Goal: Navigation & Orientation: Find specific page/section

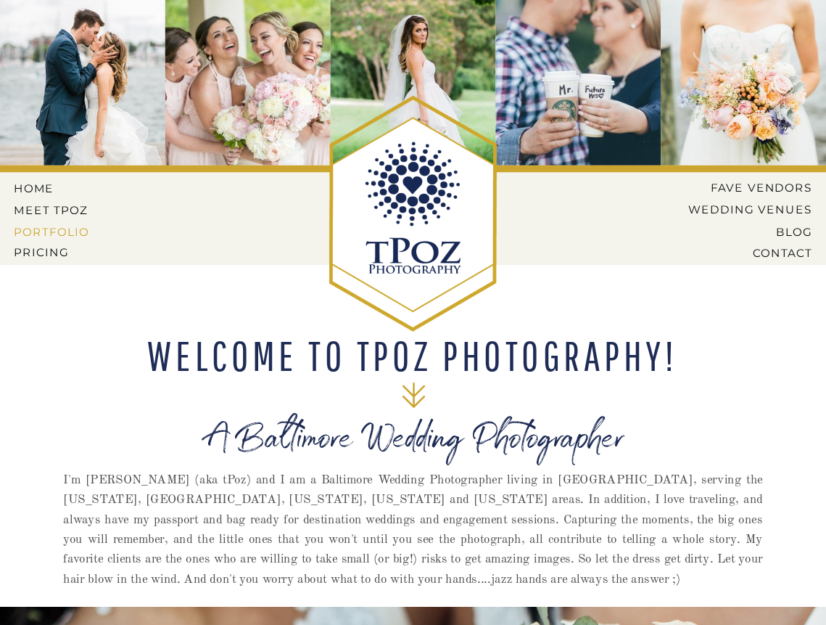
click at [65, 231] on nav "PORTFOLIO" at bounding box center [53, 231] width 78 height 12
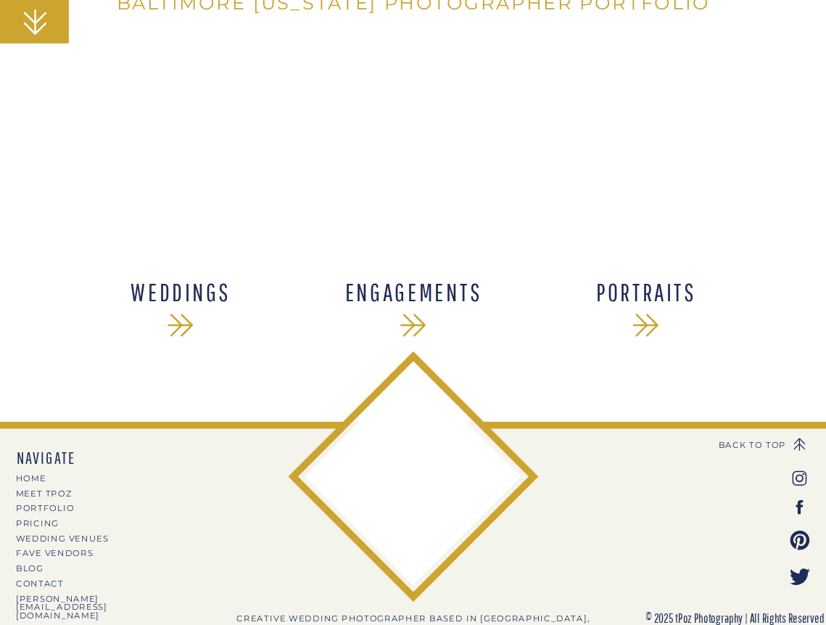
scroll to position [361, 0]
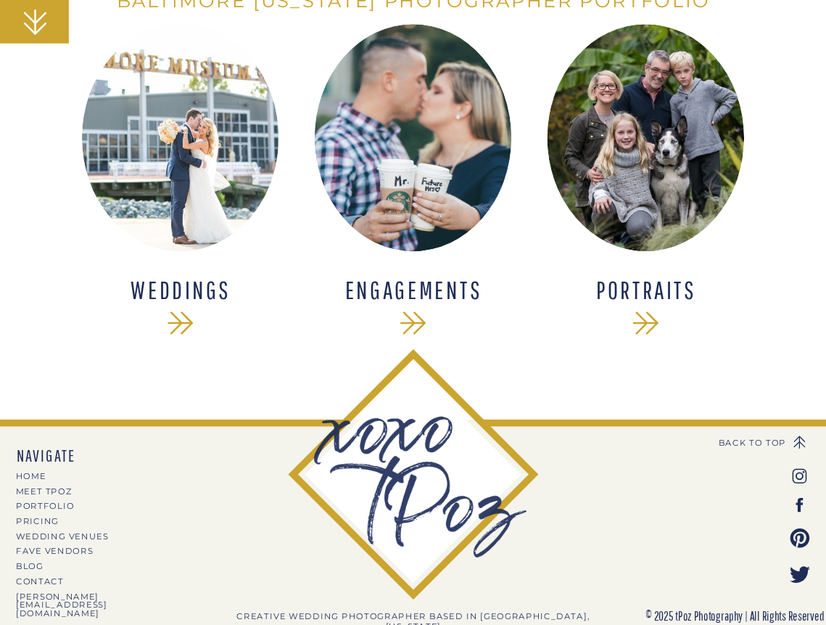
click at [172, 324] on icon at bounding box center [180, 323] width 37 height 37
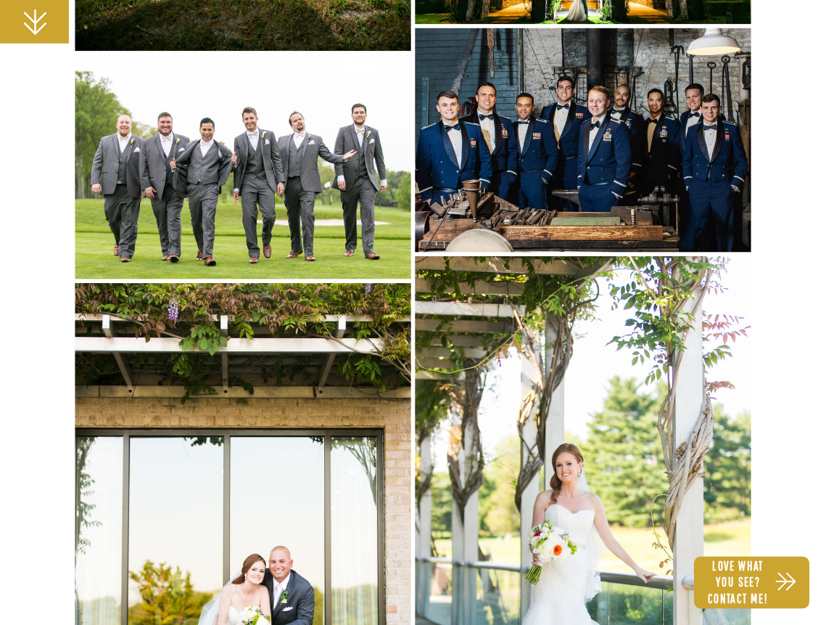
scroll to position [7452, 0]
